Goal: Find specific page/section: Find specific page/section

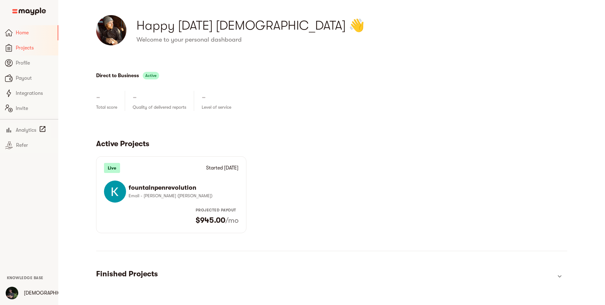
click at [35, 48] on span "Projects" at bounding box center [35, 48] width 38 height 8
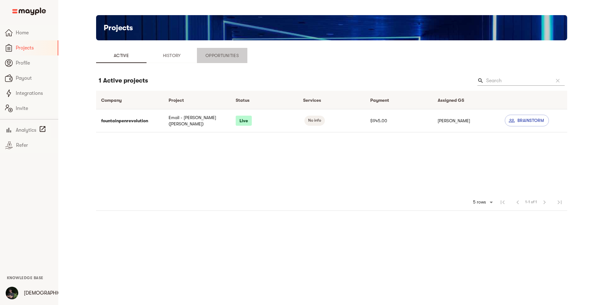
click at [217, 59] on span "Opportunities" at bounding box center [222, 56] width 43 height 8
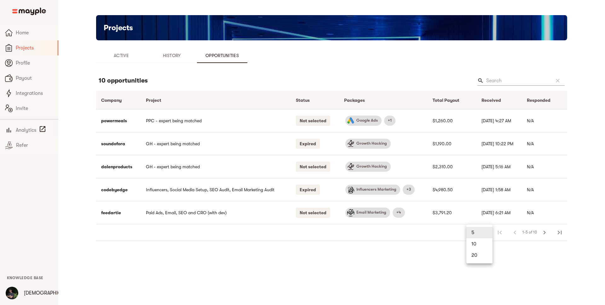
click at [488, 233] on body "Home Projects Profile Payout Integrations Invite Analytics Refer Knowledge Base…" at bounding box center [302, 156] width 605 height 313
click at [482, 248] on li "10" at bounding box center [480, 243] width 26 height 11
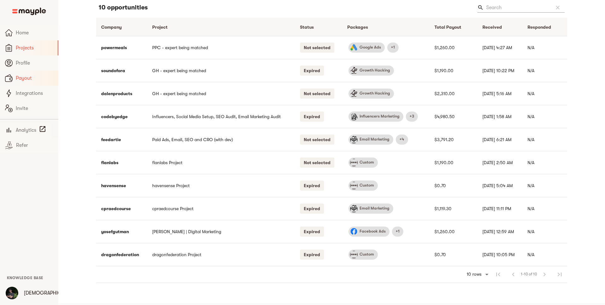
scroll to position [79, 0]
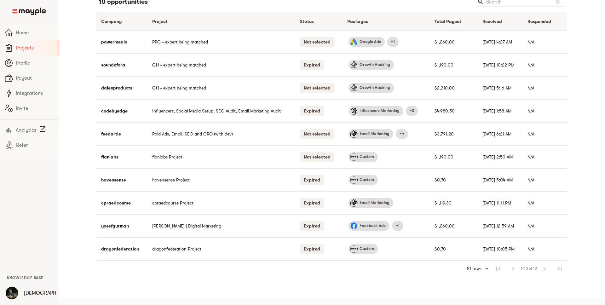
click at [486, 268] on body "Home Projects Profile Payout Integrations Invite Analytics Refer Knowledge Base…" at bounding box center [302, 113] width 605 height 384
click at [473, 285] on li "20" at bounding box center [478, 280] width 28 height 11
type input "20"
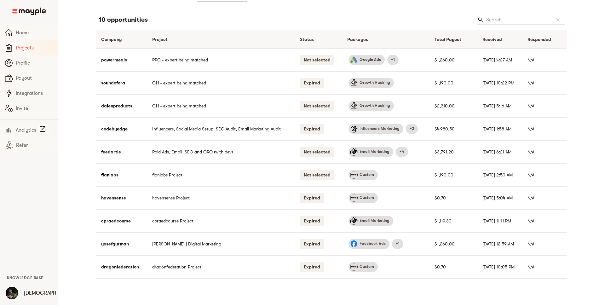
scroll to position [0, 0]
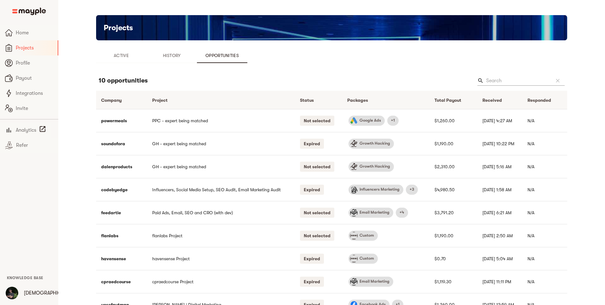
click at [178, 56] on span "History" at bounding box center [171, 56] width 43 height 8
